Goal: Communication & Community: Answer question/provide support

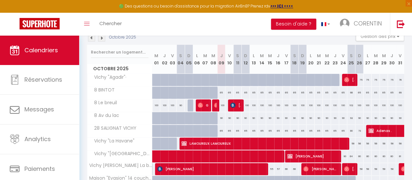
scroll to position [114, 0]
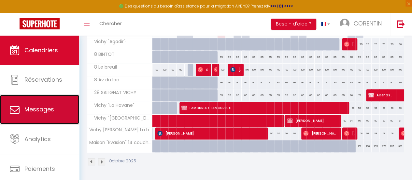
click at [35, 103] on link "Messages" at bounding box center [39, 109] width 79 height 29
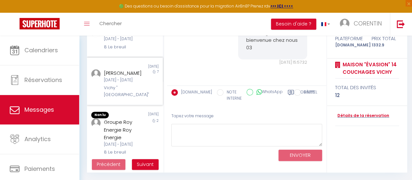
scroll to position [65, 0]
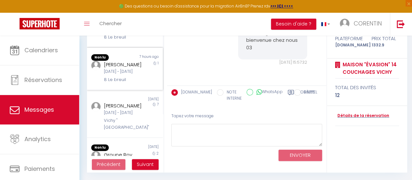
click at [149, 83] on div "1" at bounding box center [153, 72] width 19 height 22
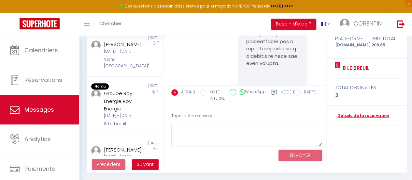
scroll to position [2402, 0]
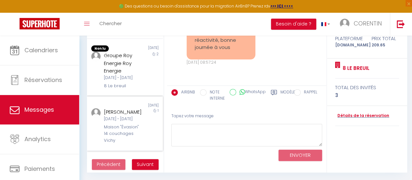
click at [109, 148] on div "Non lu [DATE] [PERSON_NAME][DATE] - [DATE] Maison "Évasion" 14 couchages Vichy 1" at bounding box center [125, 123] width 76 height 54
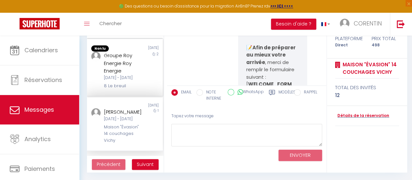
scroll to position [2302, 0]
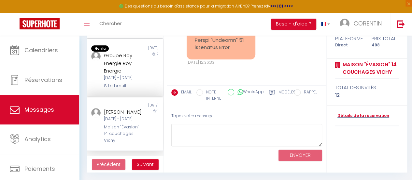
click at [124, 81] on div "[DATE] - [DATE]" at bounding box center [124, 78] width 40 height 6
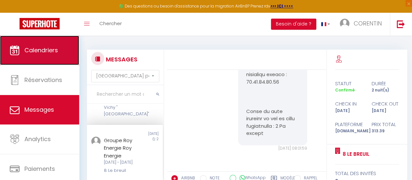
click at [17, 47] on icon at bounding box center [15, 50] width 10 height 10
